Goal: Transaction & Acquisition: Purchase product/service

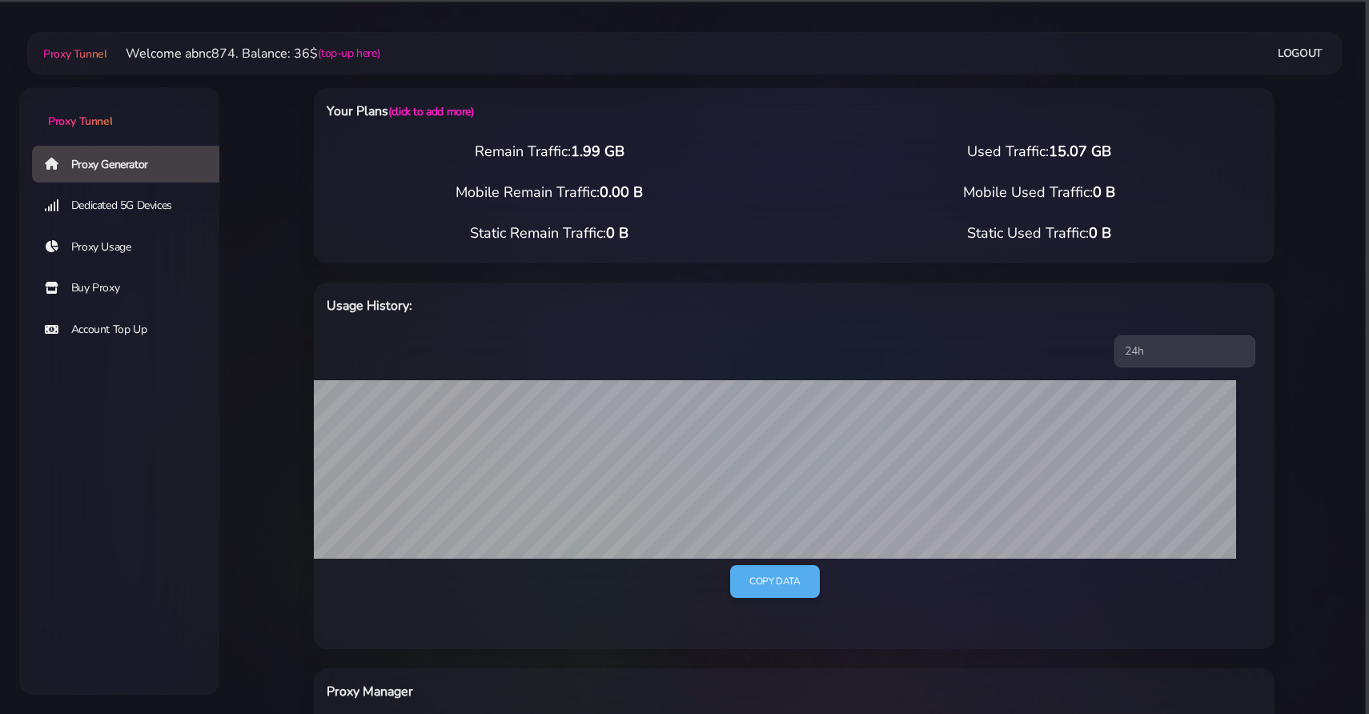
select select "FR"
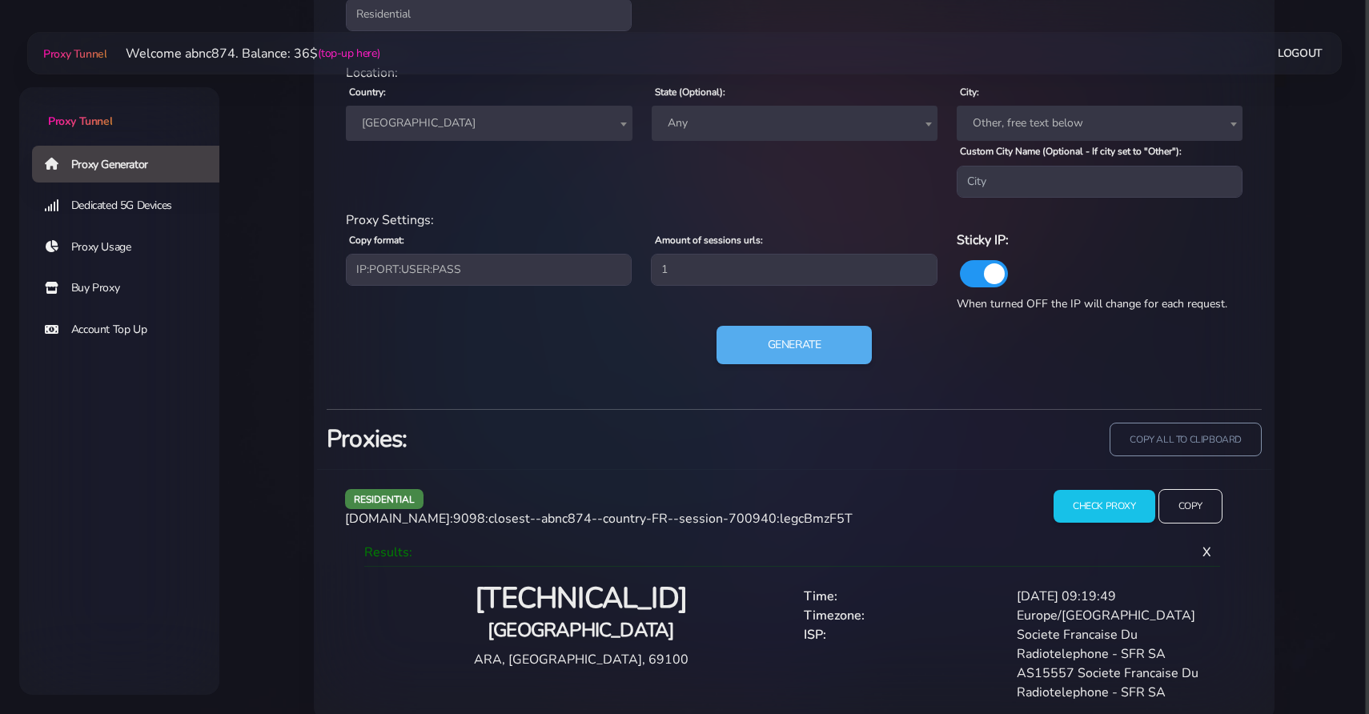
scroll to position [791, 0]
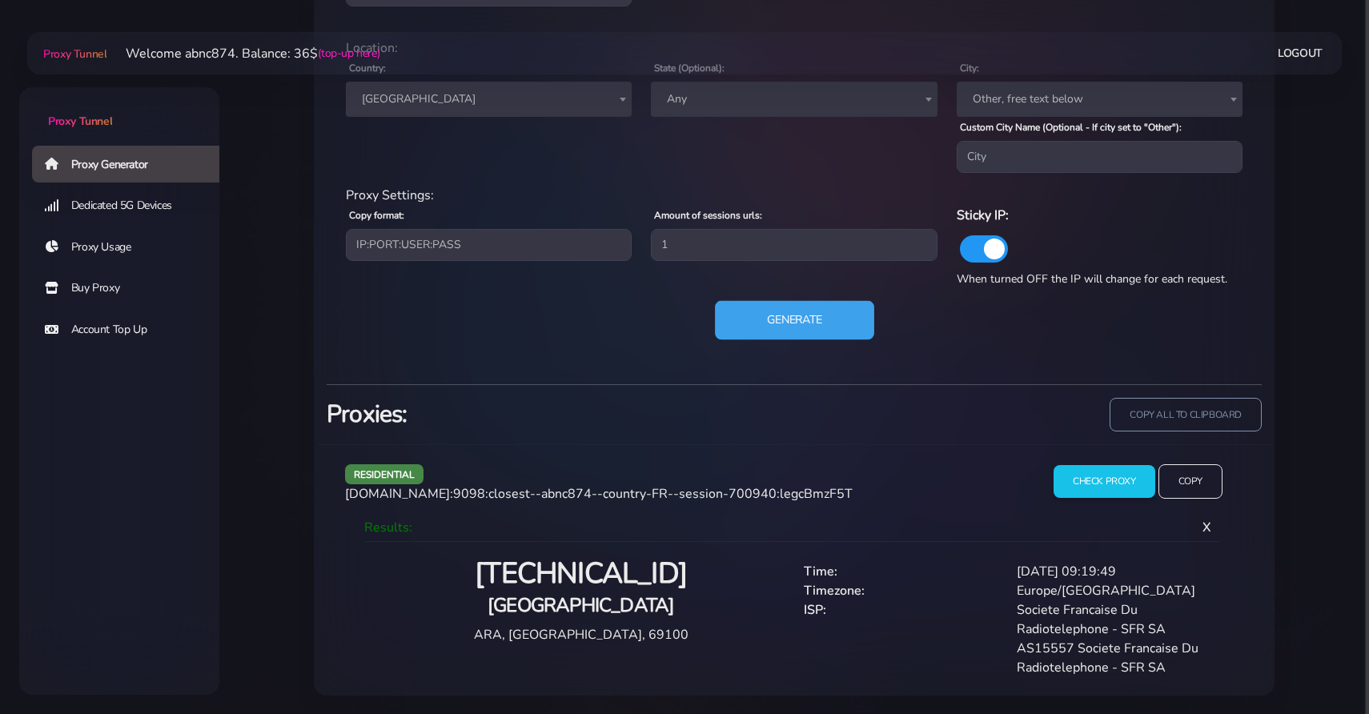
click at [776, 307] on button "Generate" at bounding box center [794, 320] width 159 height 39
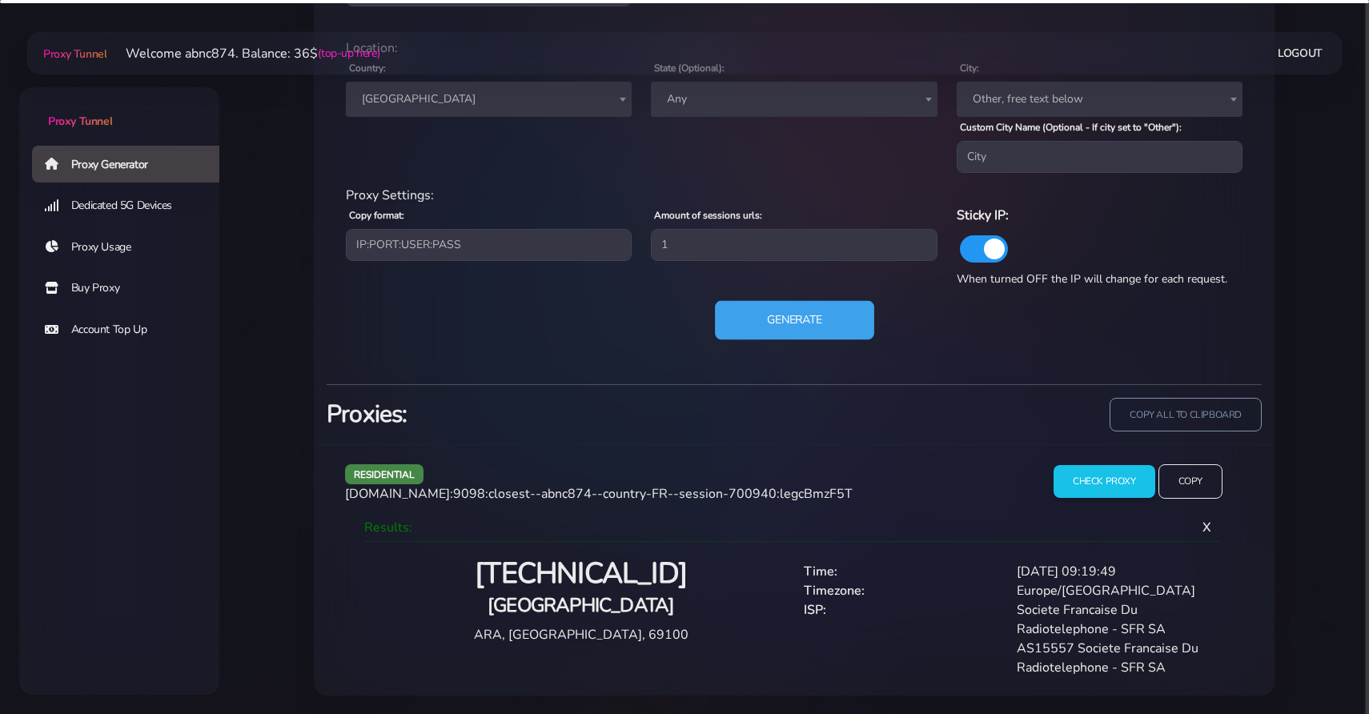
scroll to position [685, 0]
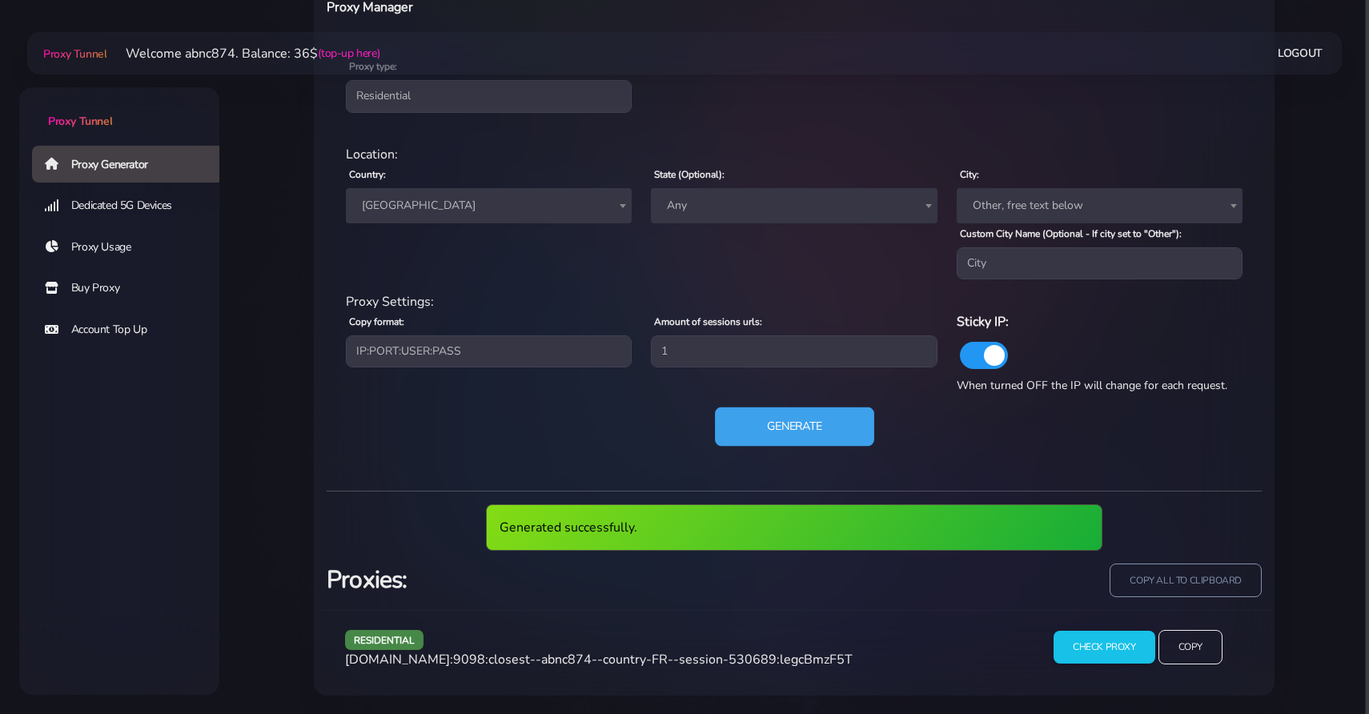
click at [809, 424] on button "Generate" at bounding box center [794, 427] width 159 height 39
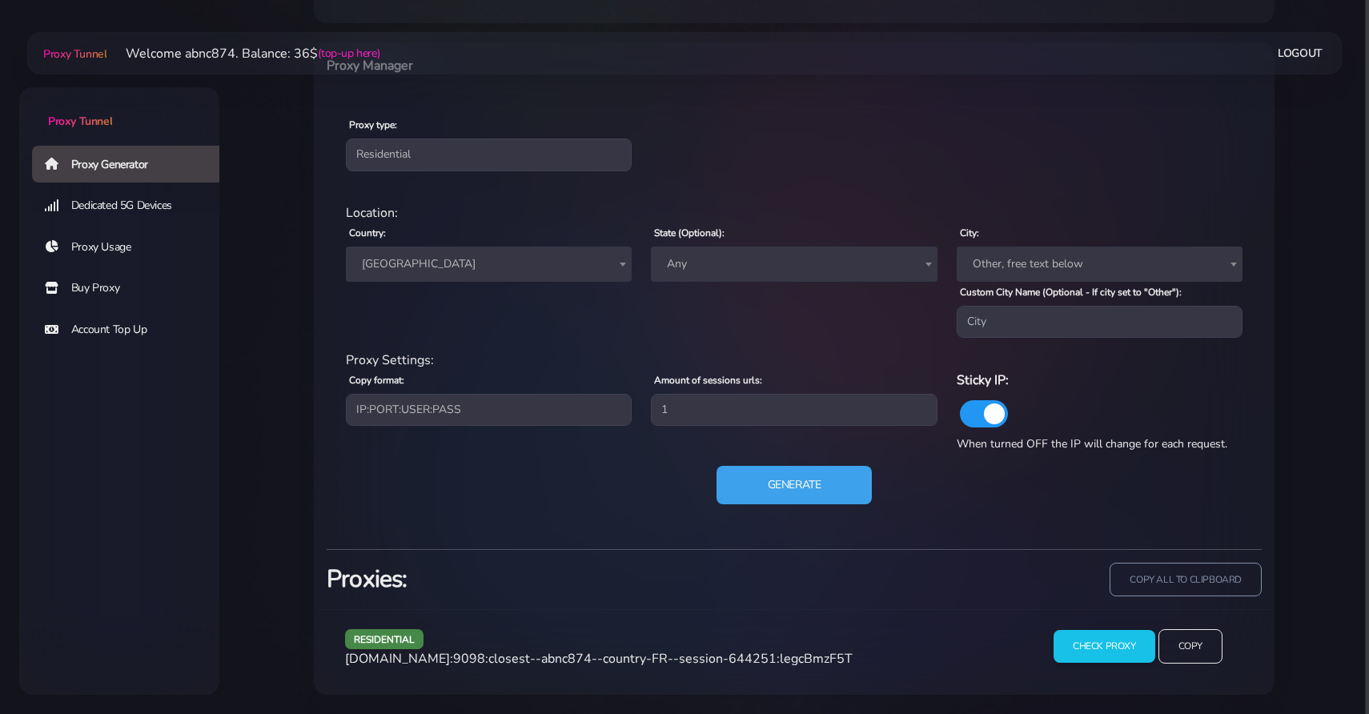
scroll to position [625, 0]
click at [1086, 635] on input "Check Proxy" at bounding box center [1104, 647] width 103 height 34
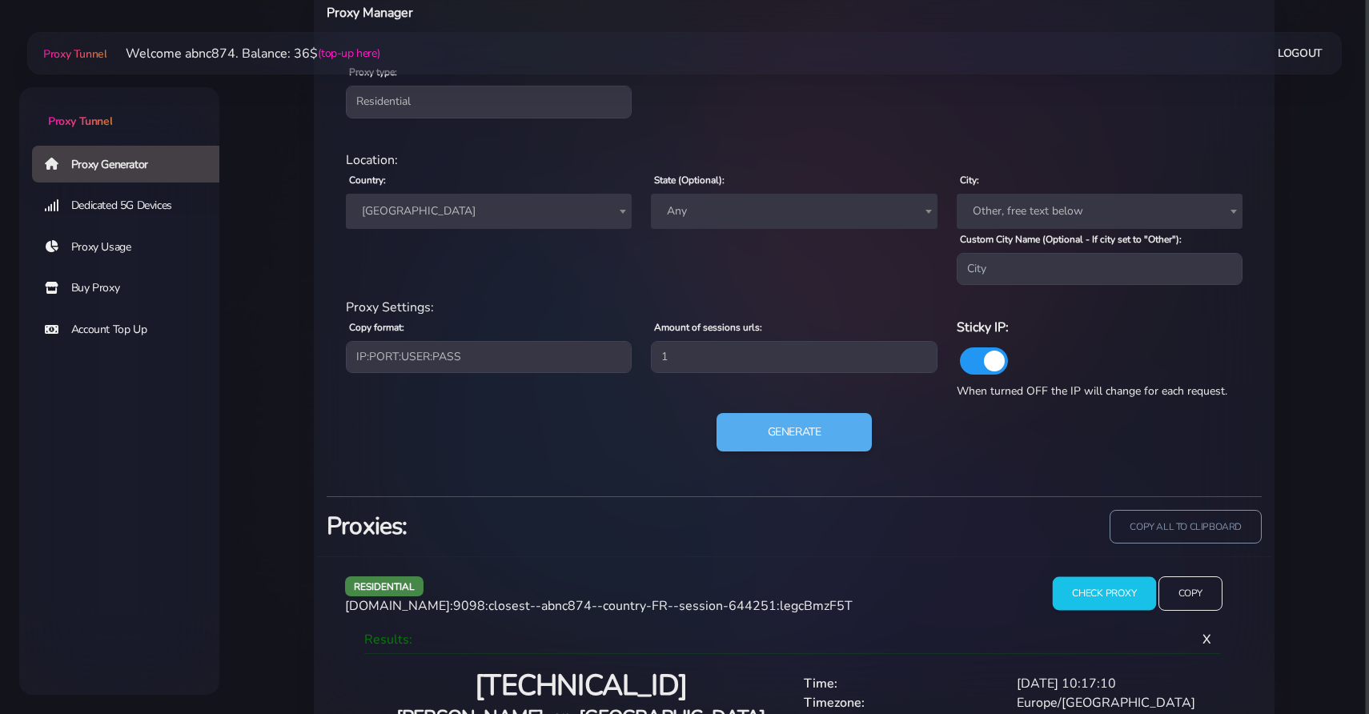
scroll to position [791, 0]
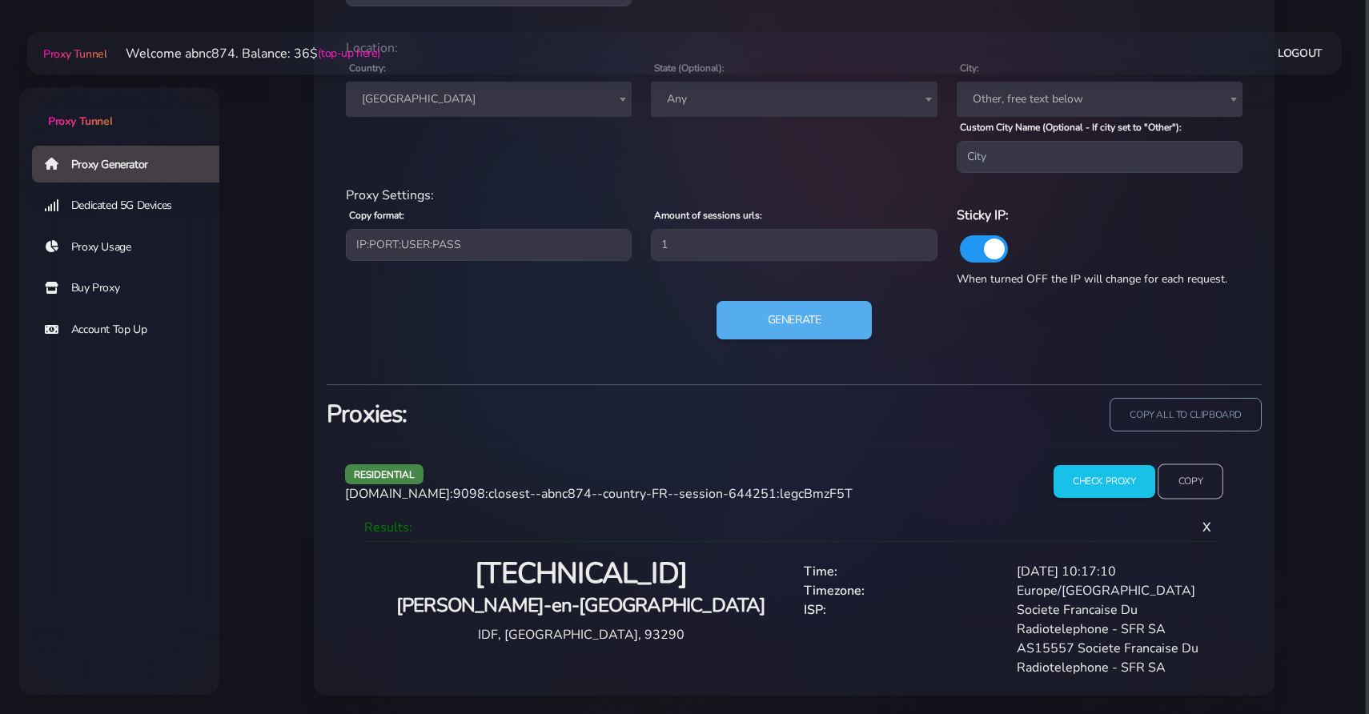
click at [1186, 486] on input "Copy" at bounding box center [1191, 481] width 66 height 35
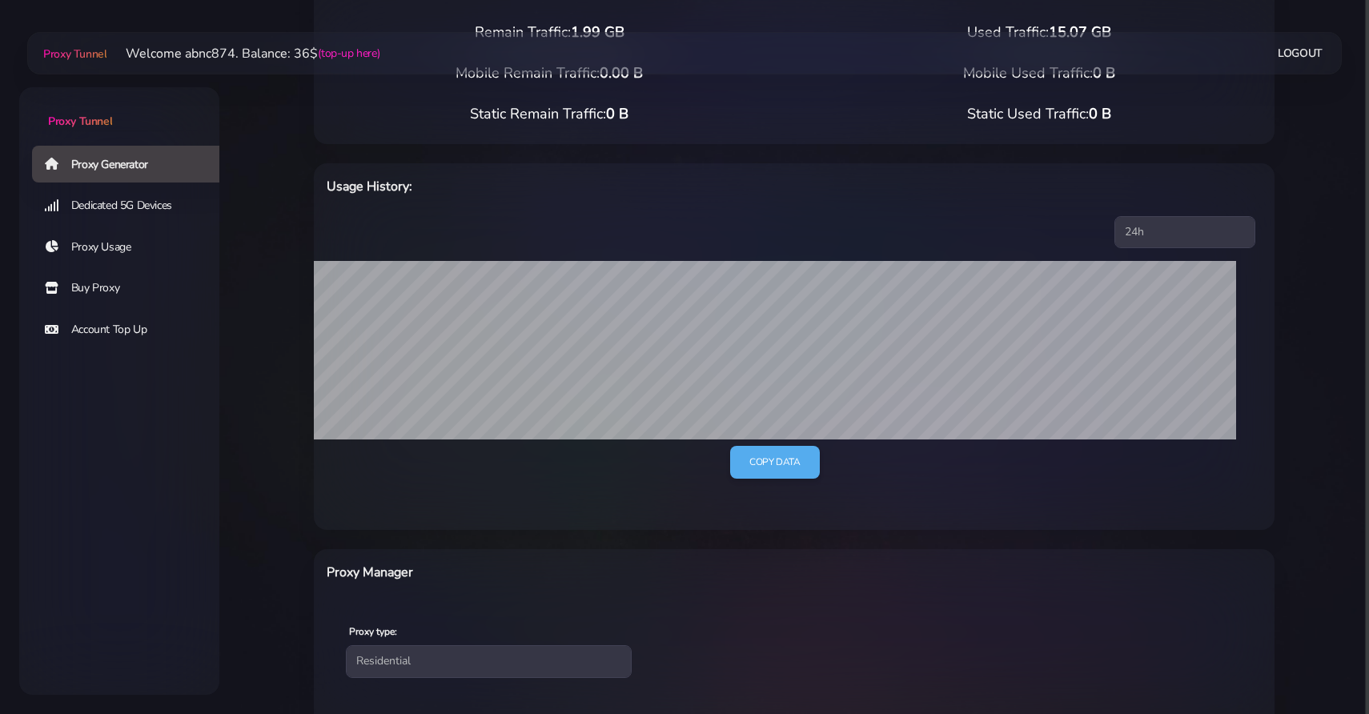
scroll to position [0, 0]
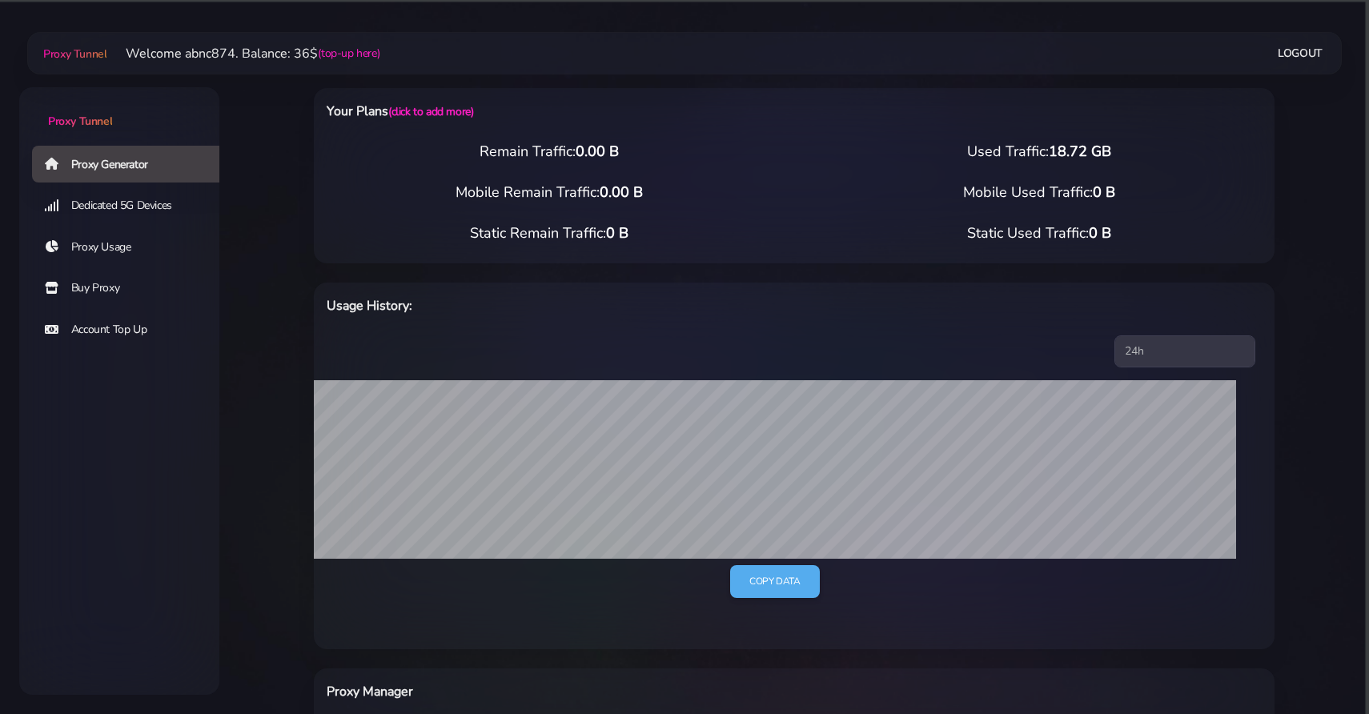
click at [150, 279] on link "Buy Proxy" at bounding box center [132, 288] width 200 height 37
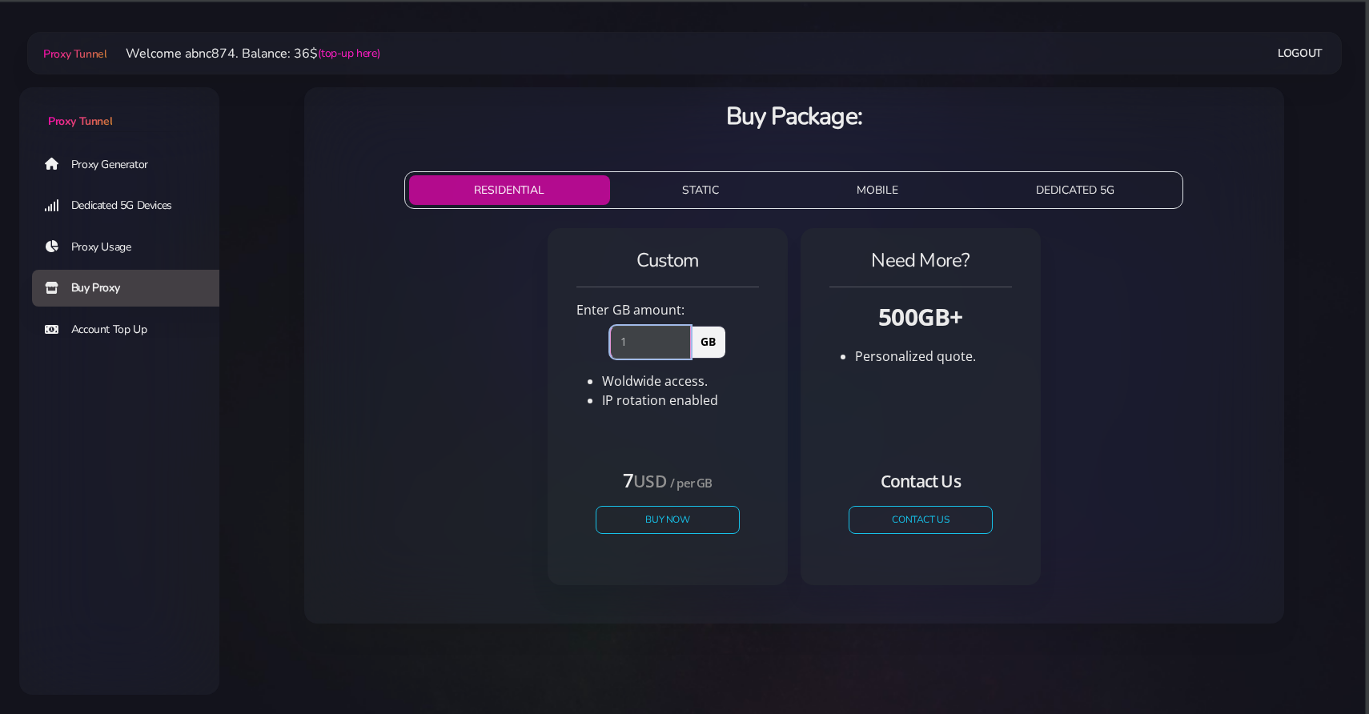
type input "1"
click at [681, 339] on input "1" at bounding box center [650, 342] width 81 height 32
click at [641, 522] on button "Buy Now" at bounding box center [667, 520] width 147 height 28
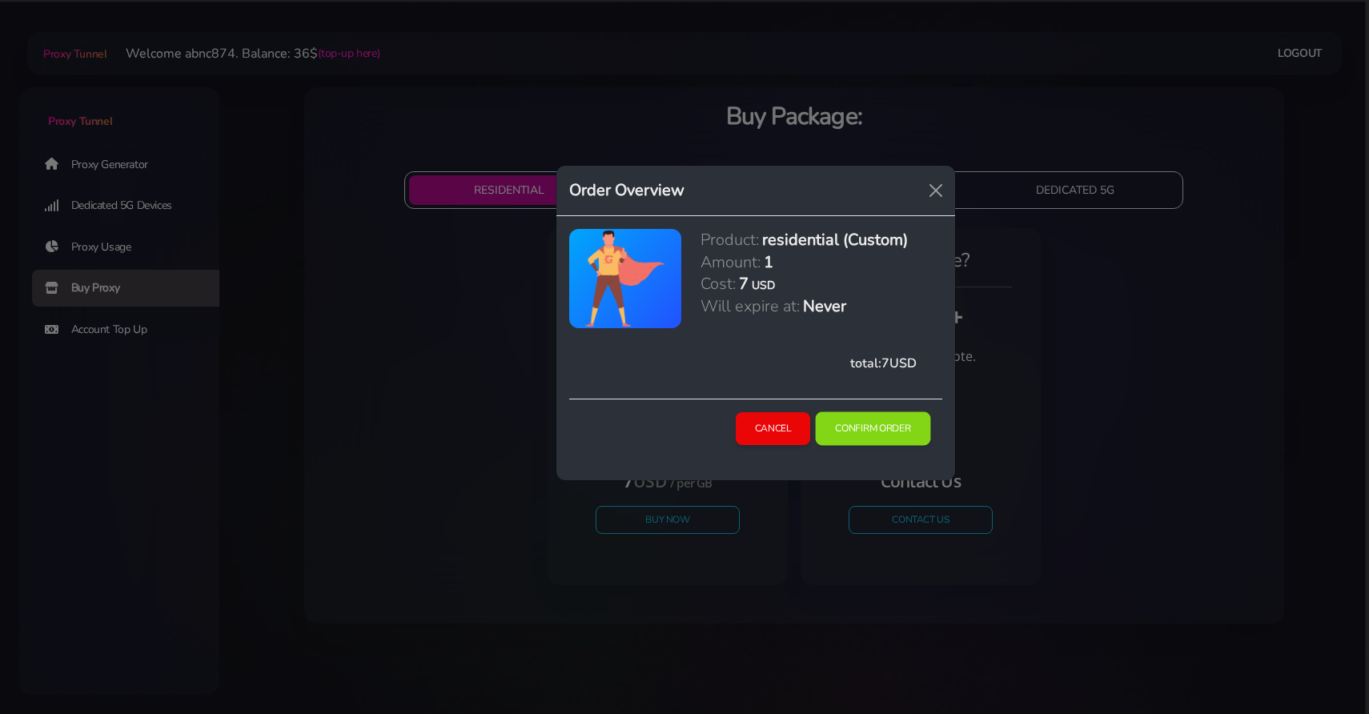
click at [846, 414] on button "Confirm Order" at bounding box center [873, 429] width 115 height 34
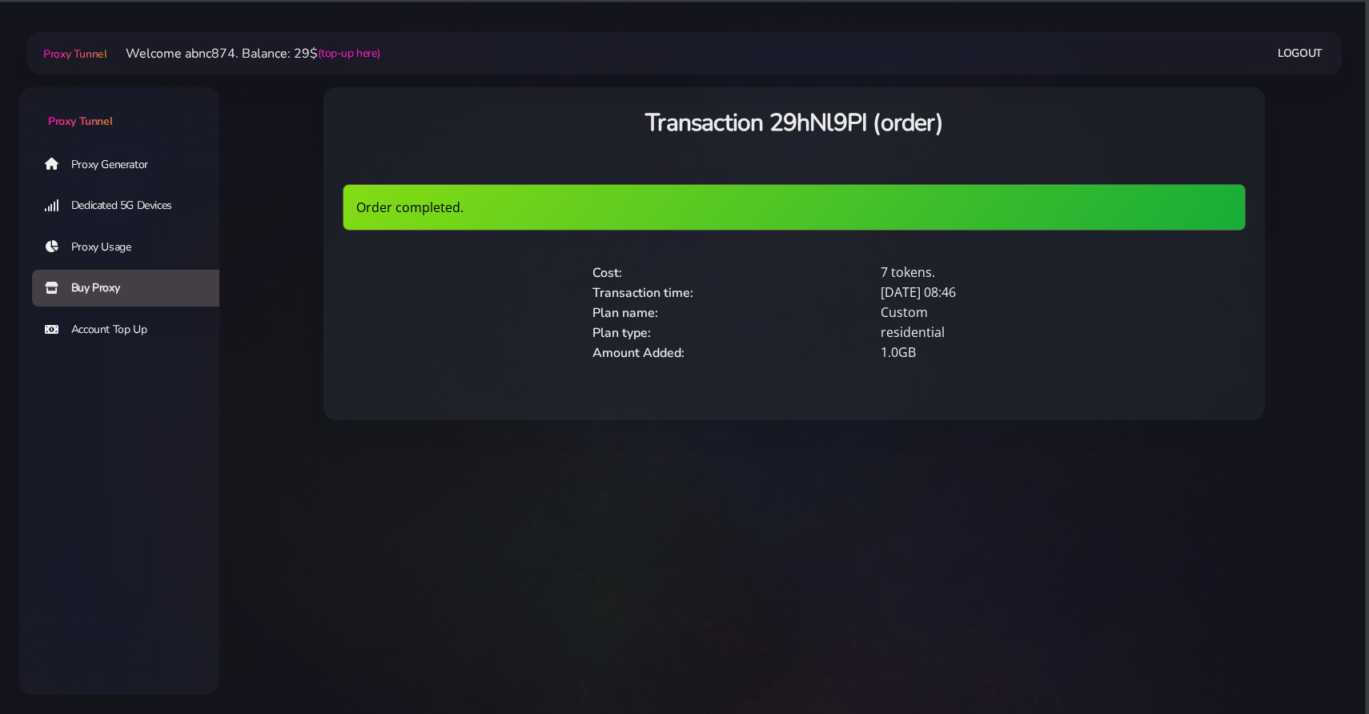
click at [139, 173] on link "Proxy Generator" at bounding box center [132, 164] width 200 height 37
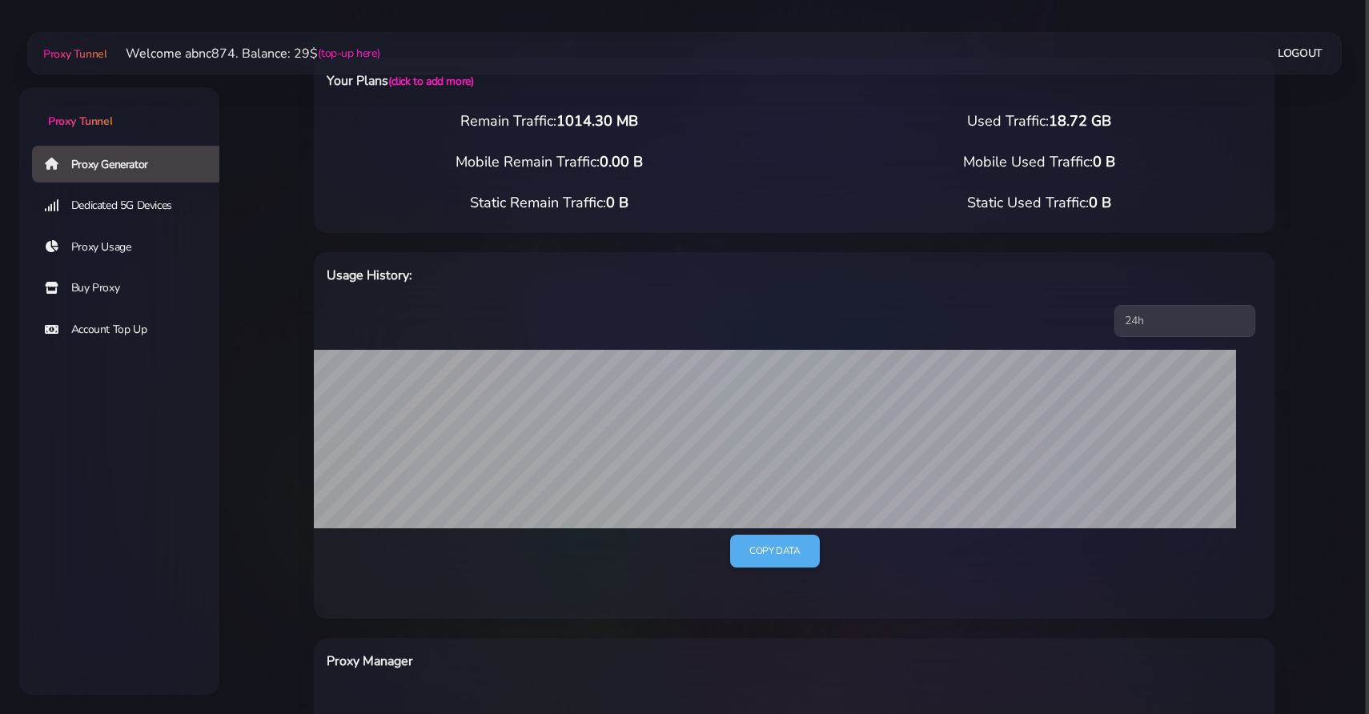
scroll to position [48, 0]
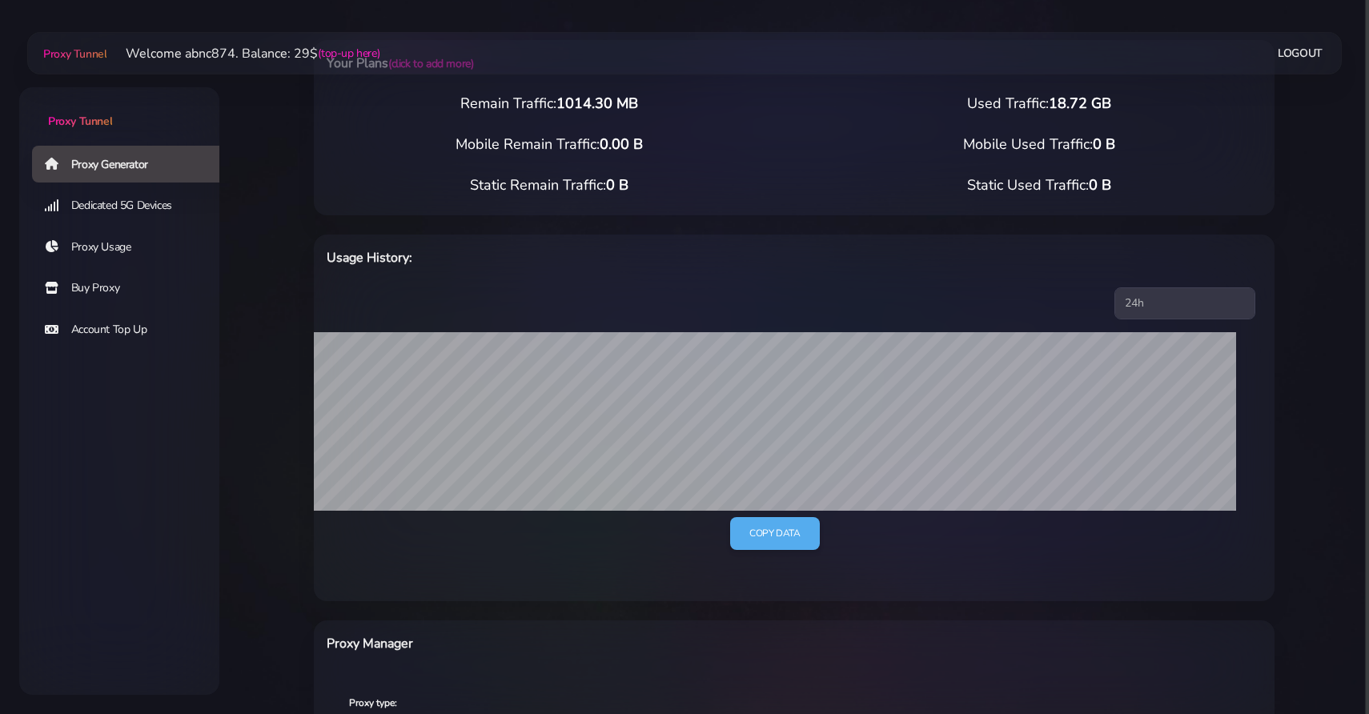
click at [120, 285] on link "Buy Proxy" at bounding box center [132, 288] width 200 height 37
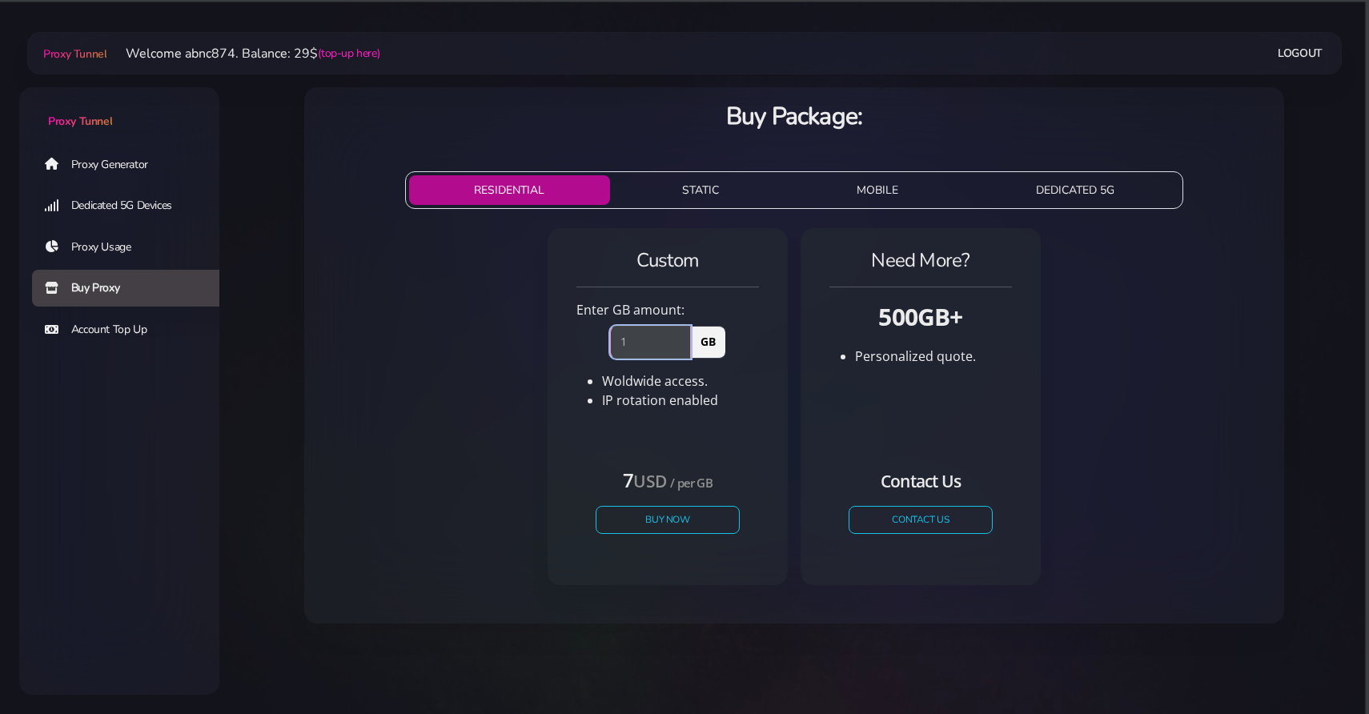
type input "1"
click at [682, 339] on input "1" at bounding box center [650, 342] width 81 height 32
click at [625, 501] on div "7 USD / per GB Buy Now" at bounding box center [667, 507] width 183 height 118
click at [630, 526] on button "Buy Now" at bounding box center [667, 520] width 147 height 28
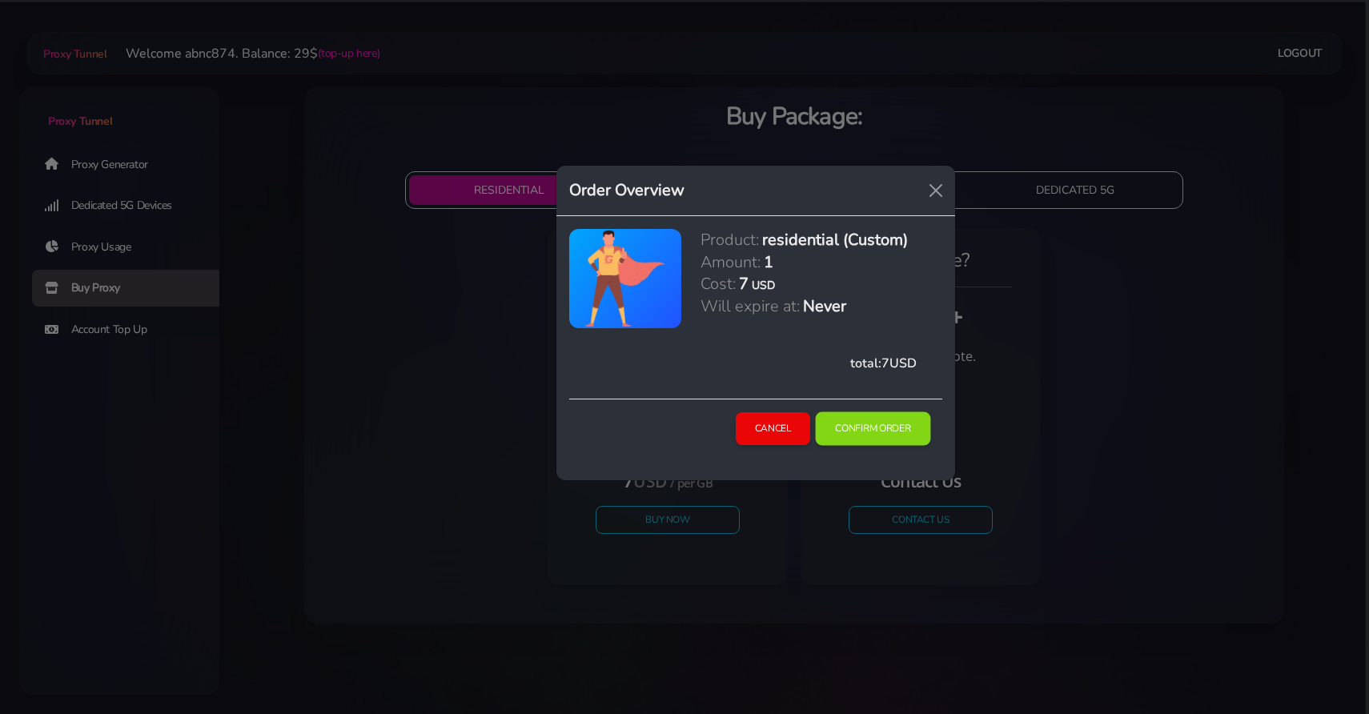
click at [900, 430] on button "Confirm Order" at bounding box center [873, 429] width 115 height 34
